Goal: Book appointment/travel/reservation

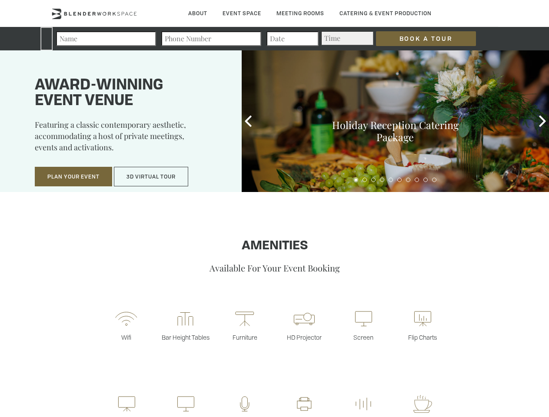
click at [419, 39] on input "Book a Tour" at bounding box center [426, 38] width 100 height 15
click at [73, 177] on button "Plan Your Event" at bounding box center [73, 177] width 77 height 20
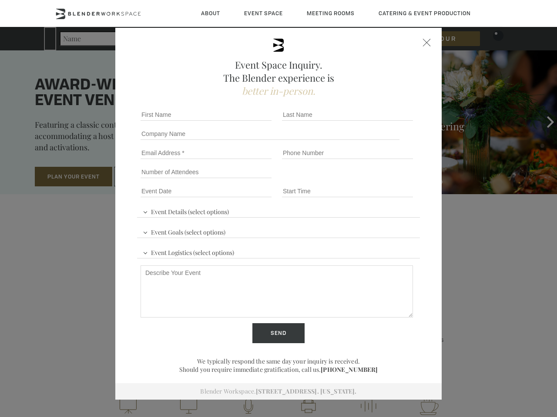
click at [151, 177] on button "3D Virtual Tour" at bounding box center [151, 177] width 74 height 20
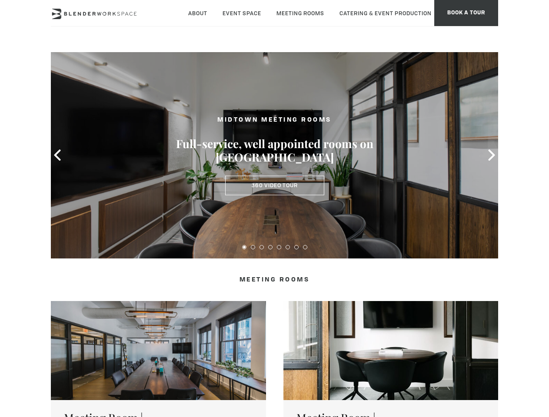
click at [57, 155] on icon at bounding box center [57, 155] width 11 height 11
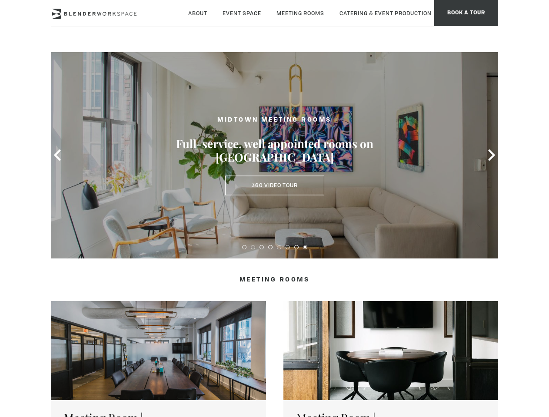
click at [492, 155] on icon at bounding box center [491, 155] width 11 height 11
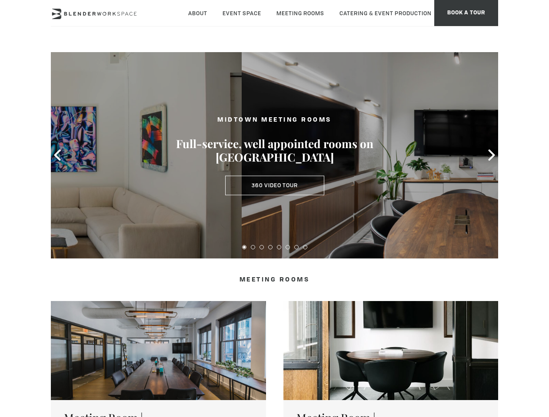
click at [244, 247] on button at bounding box center [244, 247] width 4 height 4
click at [253, 247] on button at bounding box center [253, 247] width 4 height 4
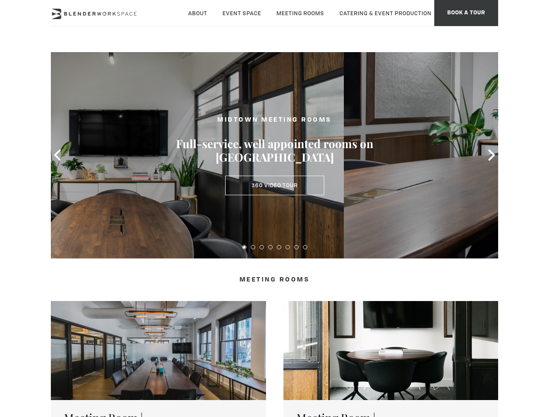
click at [262, 247] on button at bounding box center [262, 247] width 4 height 4
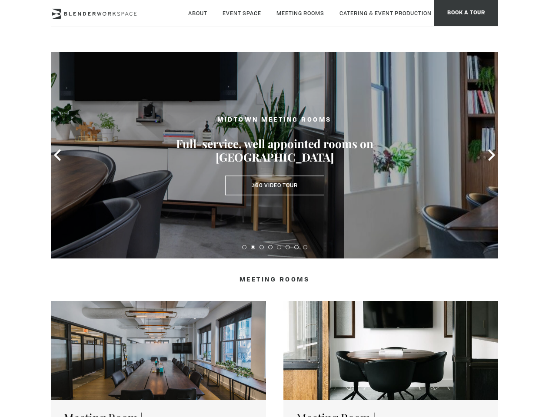
click at [270, 247] on button at bounding box center [270, 247] width 4 height 4
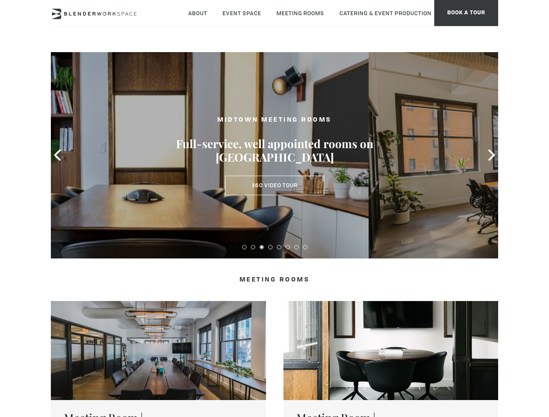
click at [279, 247] on button at bounding box center [279, 247] width 4 height 4
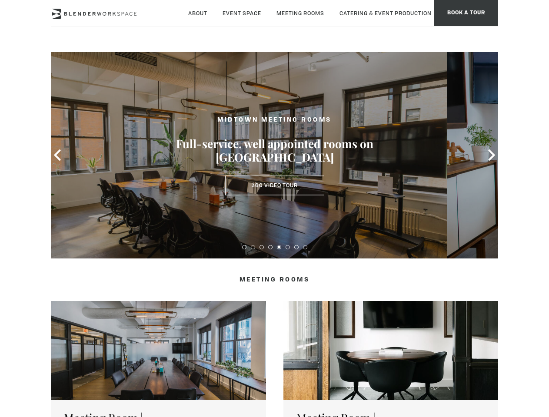
click at [288, 247] on button at bounding box center [288, 247] width 4 height 4
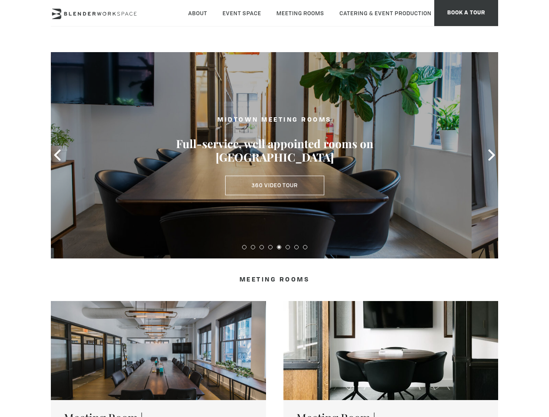
click at [297, 247] on button at bounding box center [296, 247] width 4 height 4
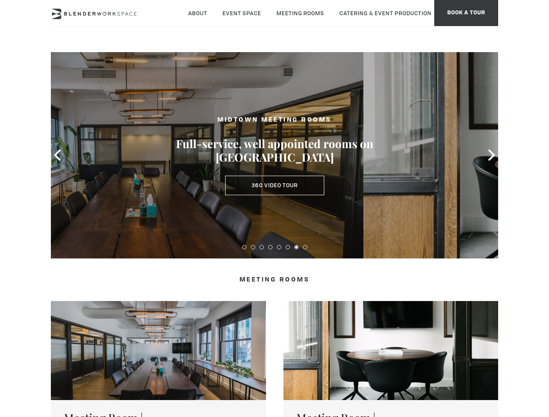
click at [305, 247] on button at bounding box center [305, 247] width 4 height 4
